Goal: Transaction & Acquisition: Purchase product/service

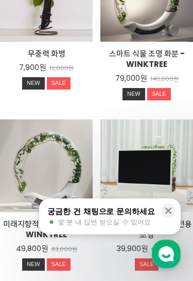
scroll to position [530, 0]
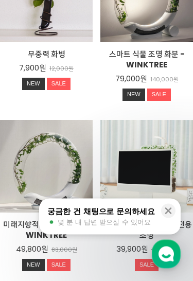
click at [167, 155] on div "Mini Monitree+식물 전용 조명 39,900원 65,000원 SALE TIME SALE" at bounding box center [146, 166] width 92 height 92
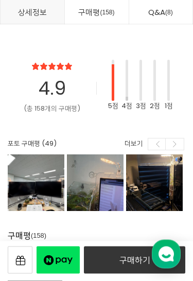
scroll to position [11024, 0]
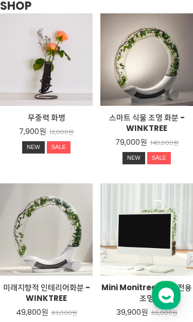
scroll to position [468, 0]
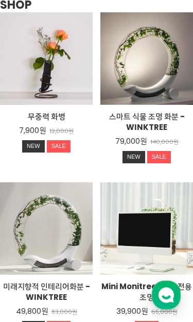
click at [79, 222] on div "미래지향적 인테리어화분 - WINKTREE 49,800원 83,000원 NEW SALE TIME SALE" at bounding box center [46, 229] width 92 height 92
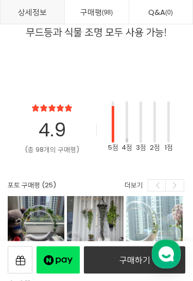
scroll to position [8695, 0]
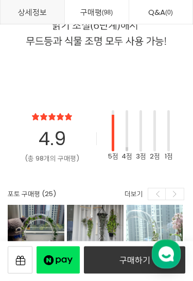
click at [129, 258] on link "구매하기" at bounding box center [134, 259] width 101 height 27
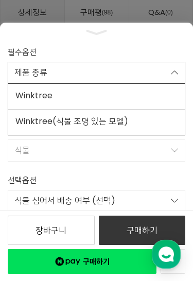
click at [164, 124] on span "Winktree(식물 조명 있는 모델)" at bounding box center [91, 121] width 153 height 13
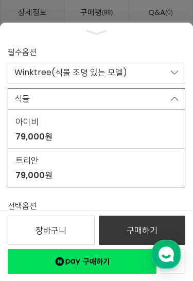
scroll to position [36, 0]
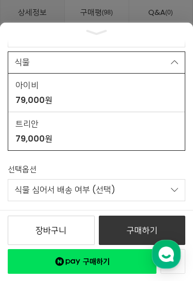
click at [178, 69] on link "식물" at bounding box center [96, 62] width 177 height 22
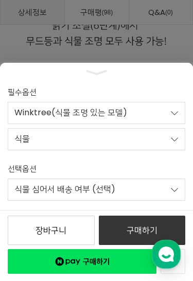
click at [153, 123] on link "Winktree(식물 조명 있는 모델)" at bounding box center [96, 113] width 177 height 22
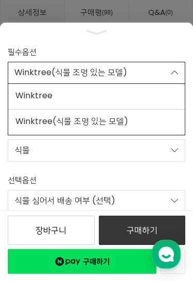
click at [160, 92] on span "Winktree" at bounding box center [91, 95] width 153 height 13
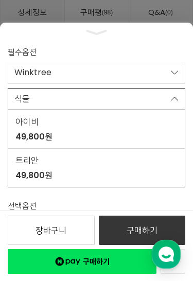
scroll to position [36, 0]
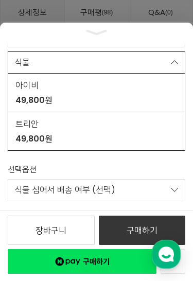
click at [183, 53] on link "식물" at bounding box center [96, 62] width 177 height 22
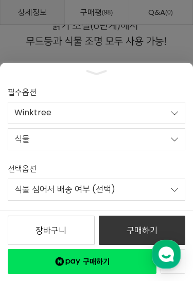
click at [178, 29] on div at bounding box center [96, 140] width 193 height 281
click at [161, 69] on link "모바일 옵션 숨기기" at bounding box center [96, 72] width 193 height 9
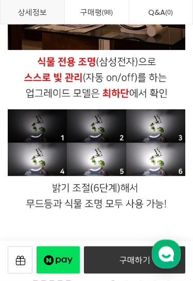
scroll to position [8530, 0]
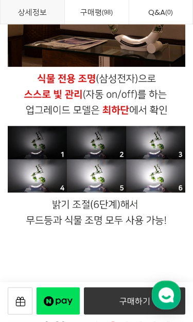
click at [118, 15] on link "구매평 98" at bounding box center [96, 12] width 64 height 25
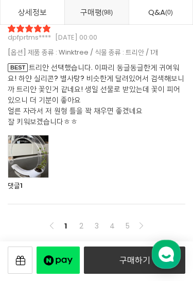
scroll to position [9838, 0]
